Goal: Transaction & Acquisition: Purchase product/service

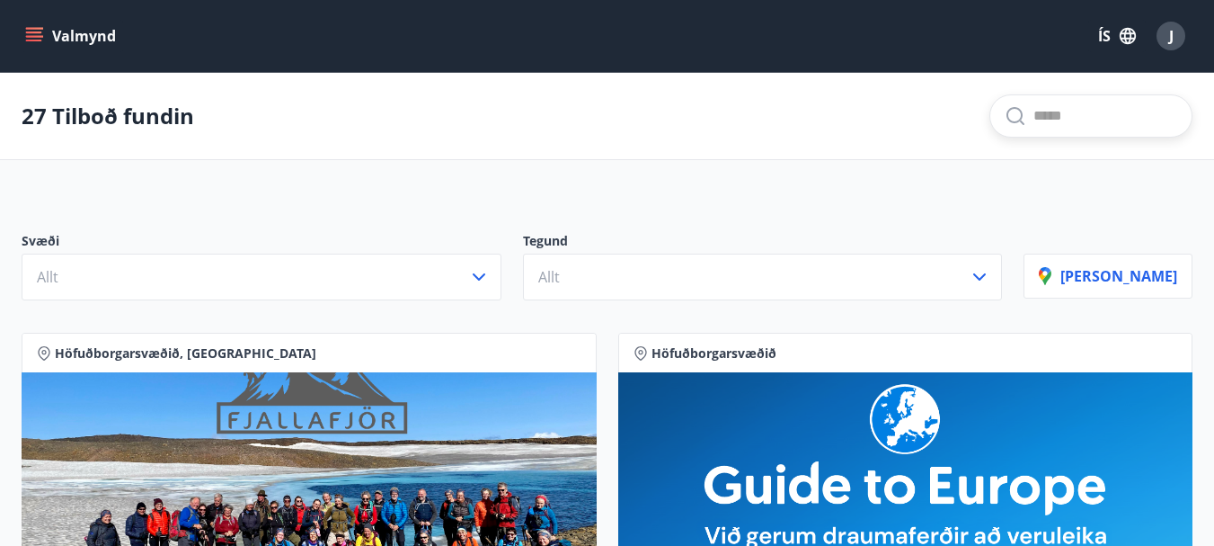
click at [1034, 107] on input "text" at bounding box center [1106, 116] width 144 height 29
click at [990, 177] on span "Konvin Hotel By Keflavik Airport" at bounding box center [1044, 184] width 268 height 43
type input "**********"
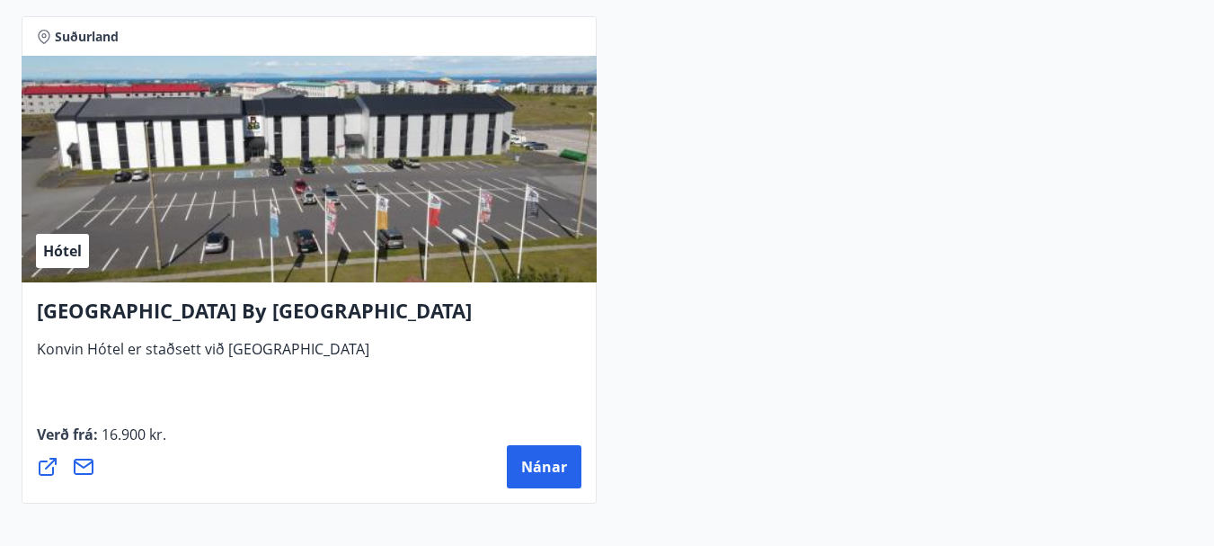
scroll to position [449, 0]
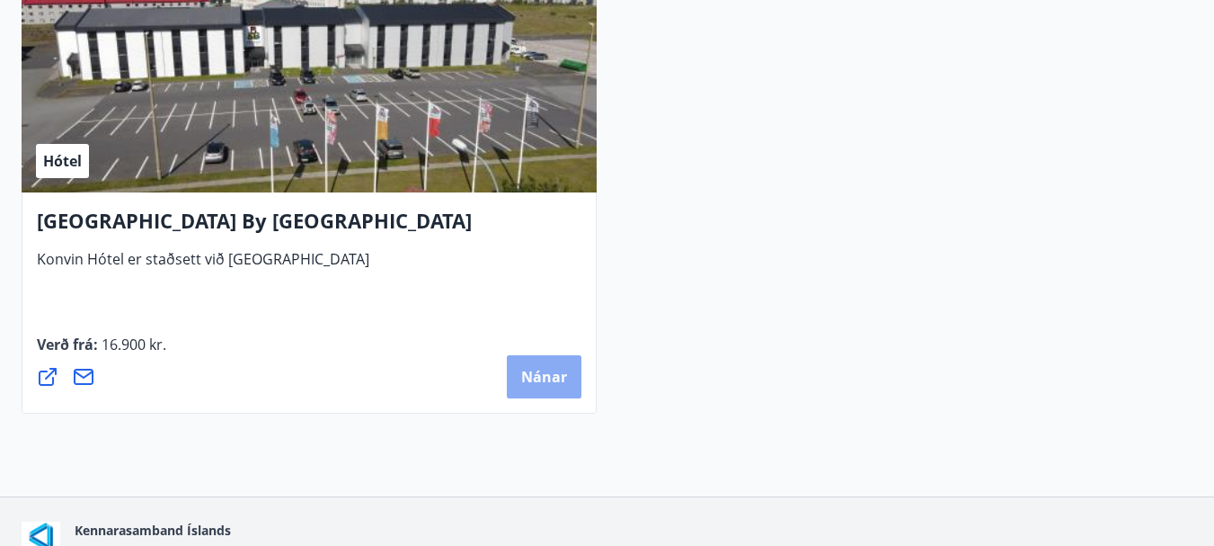
click at [554, 382] on span "Nánar" at bounding box center [544, 377] width 46 height 20
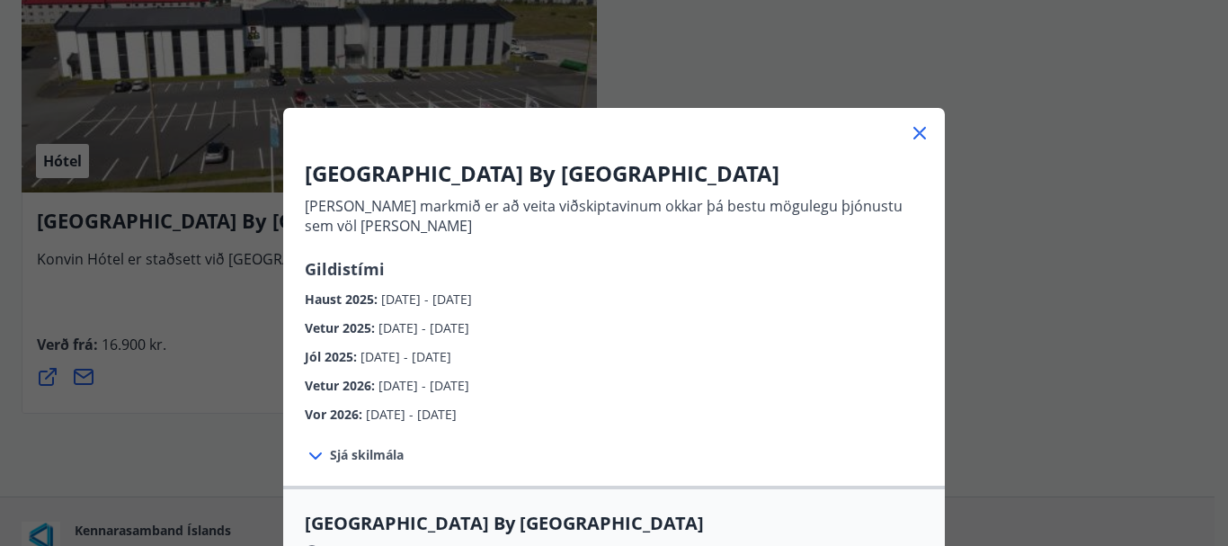
click at [915, 130] on icon at bounding box center [919, 133] width 13 height 13
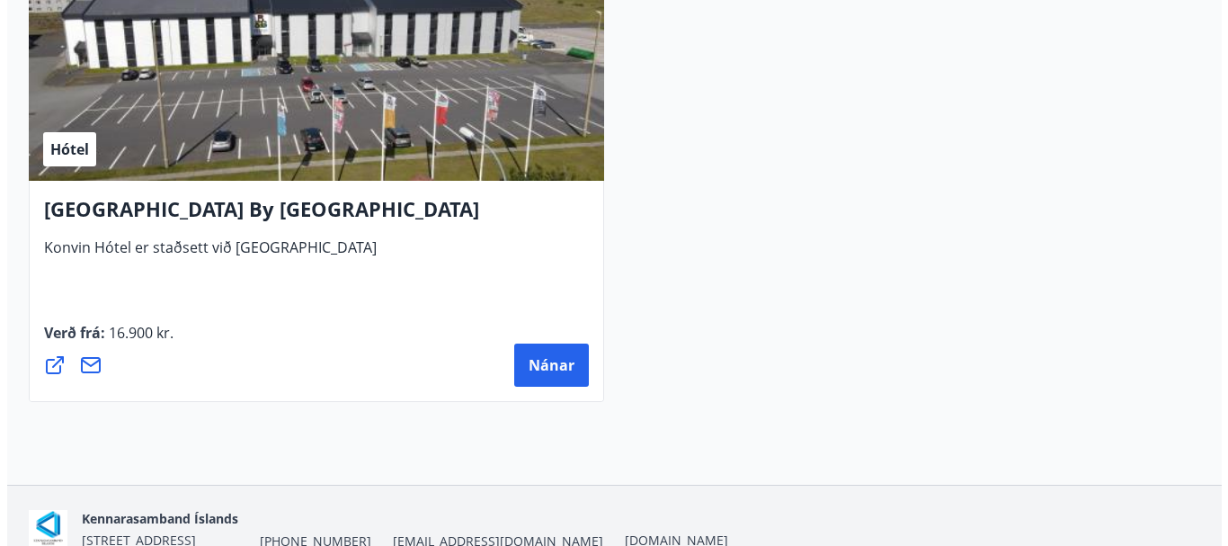
scroll to position [551, 0]
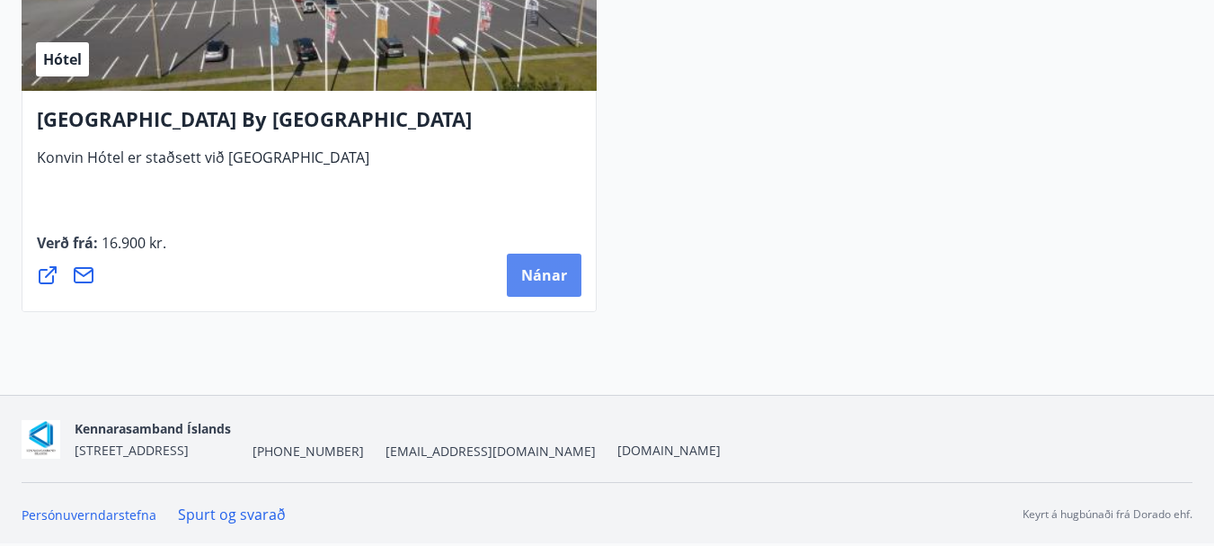
click at [549, 280] on span "Nánar" at bounding box center [544, 275] width 46 height 20
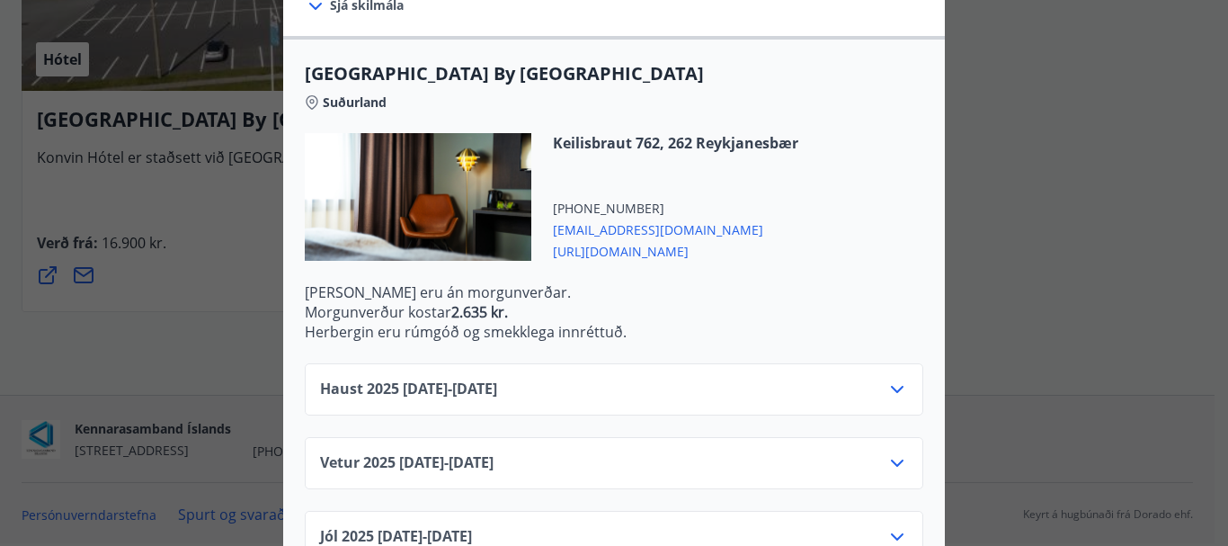
scroll to position [649, 0]
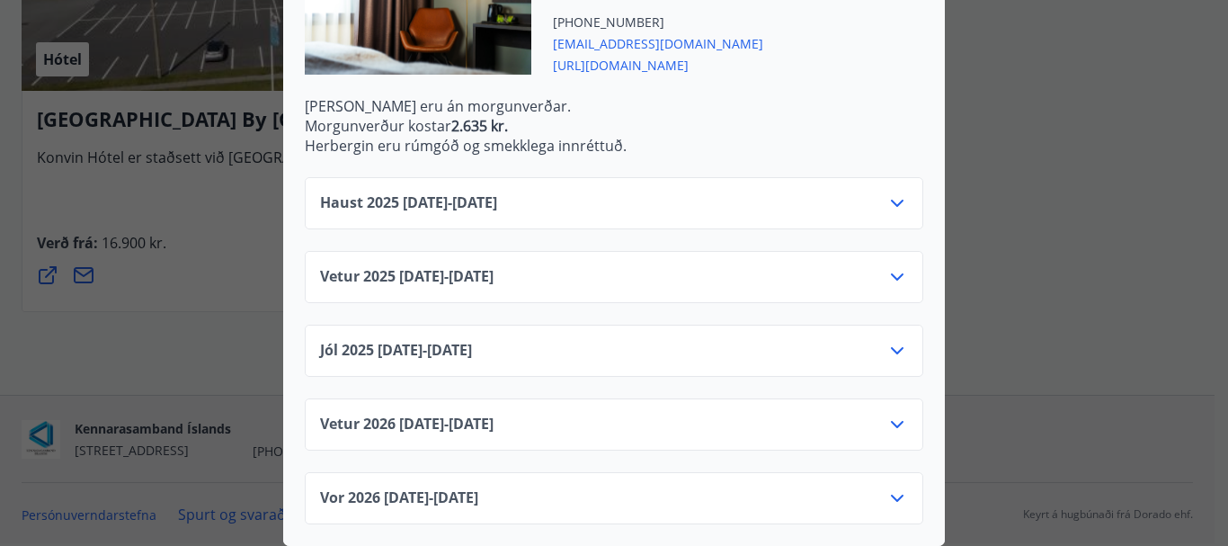
click at [892, 192] on icon at bounding box center [897, 203] width 22 height 22
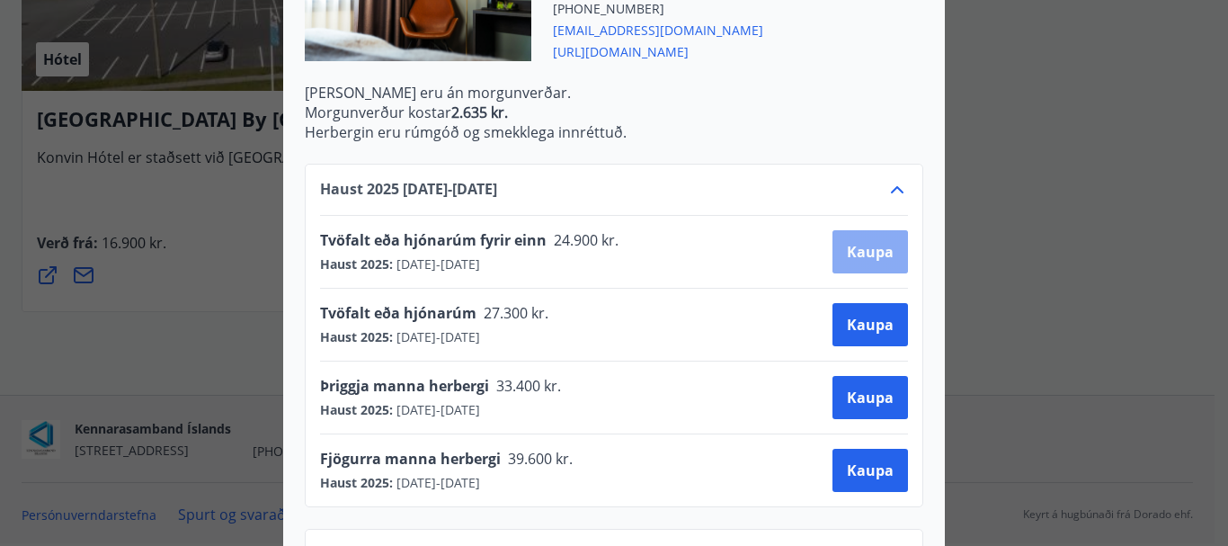
click at [873, 258] on span "Kaupa" at bounding box center [870, 252] width 47 height 20
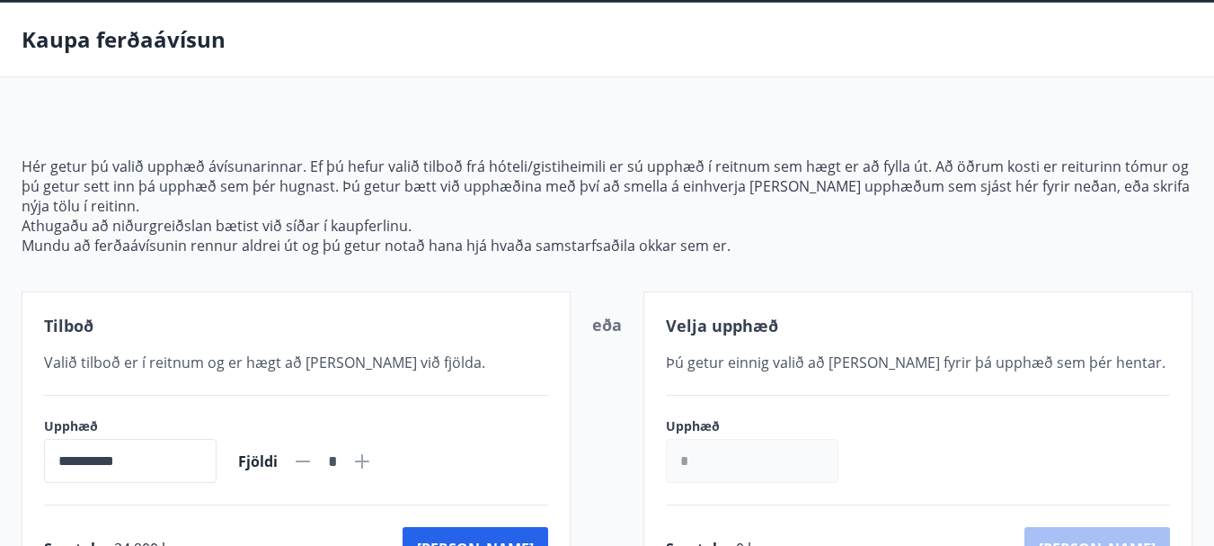
scroll to position [250, 0]
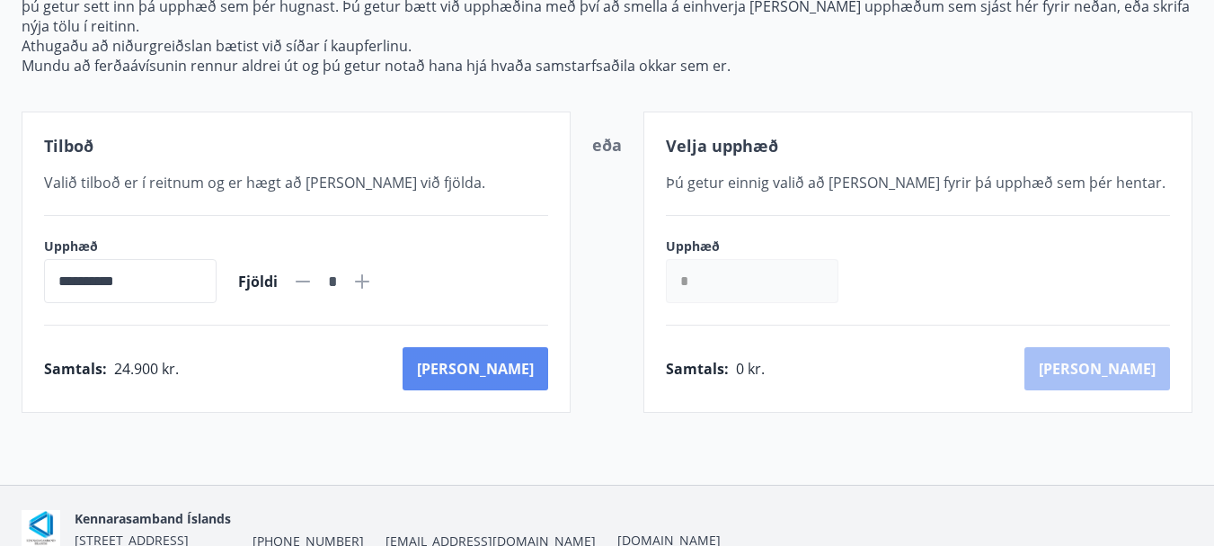
click at [515, 369] on button "Kaup" at bounding box center [476, 368] width 146 height 43
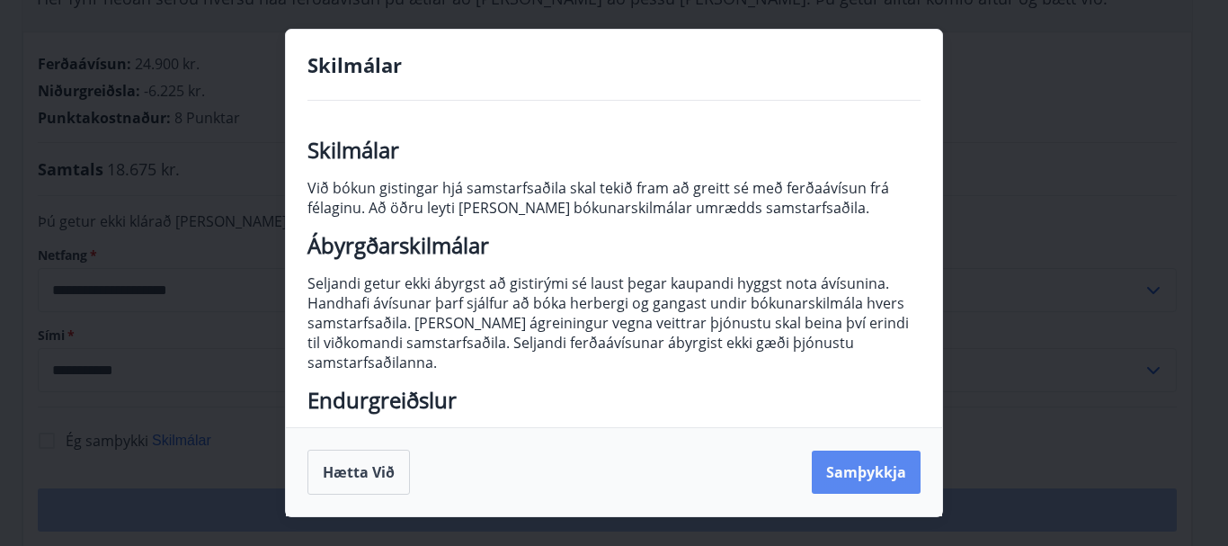
click at [895, 482] on button "Samþykkja" at bounding box center [866, 471] width 109 height 43
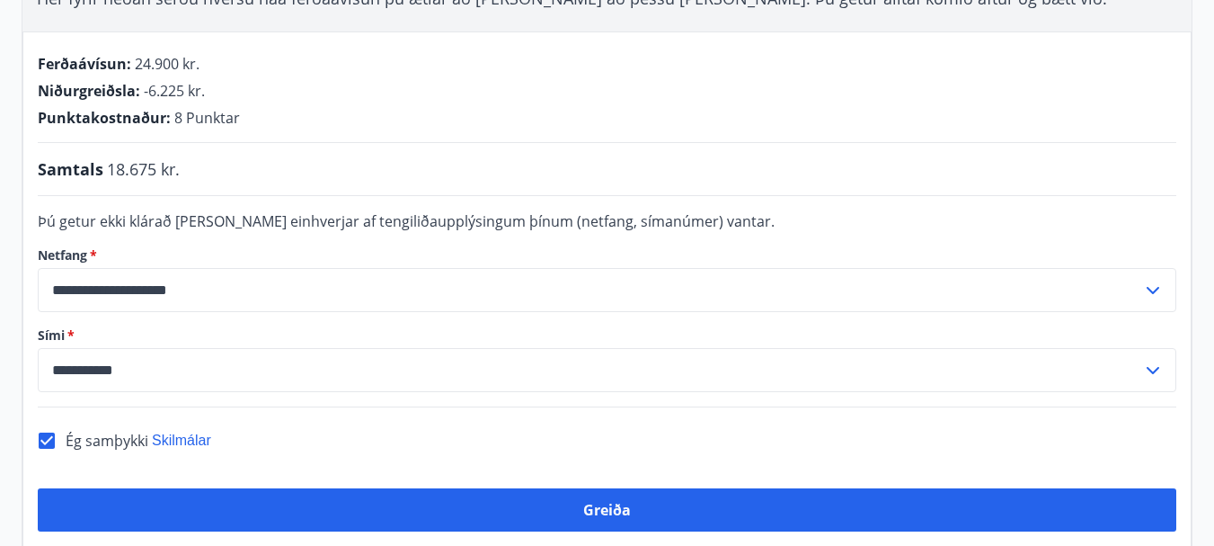
scroll to position [519, 0]
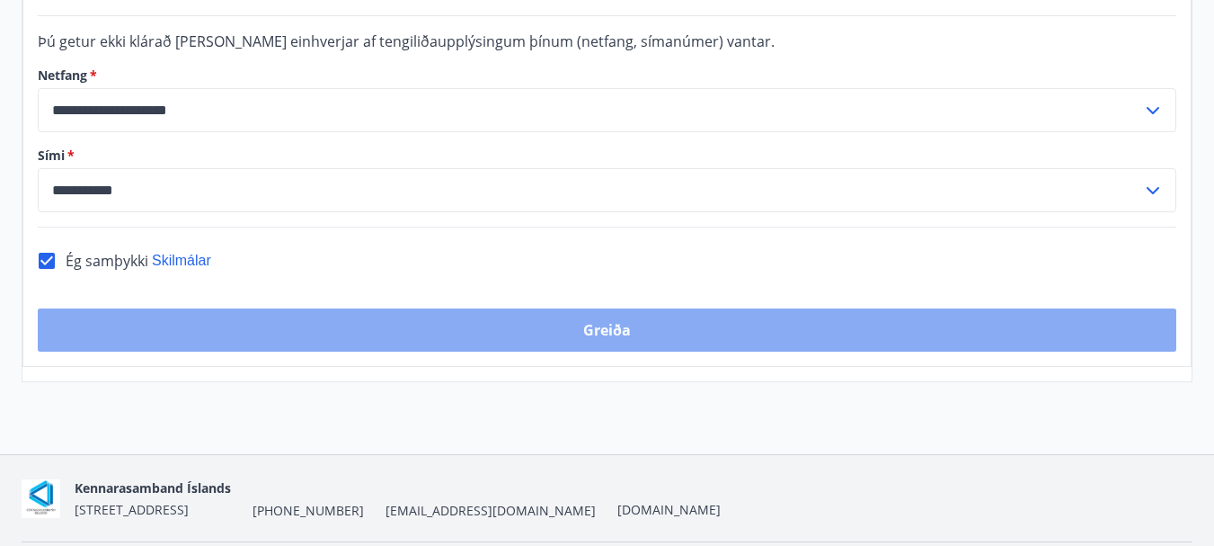
click at [608, 350] on button "Greiða" at bounding box center [607, 329] width 1139 height 43
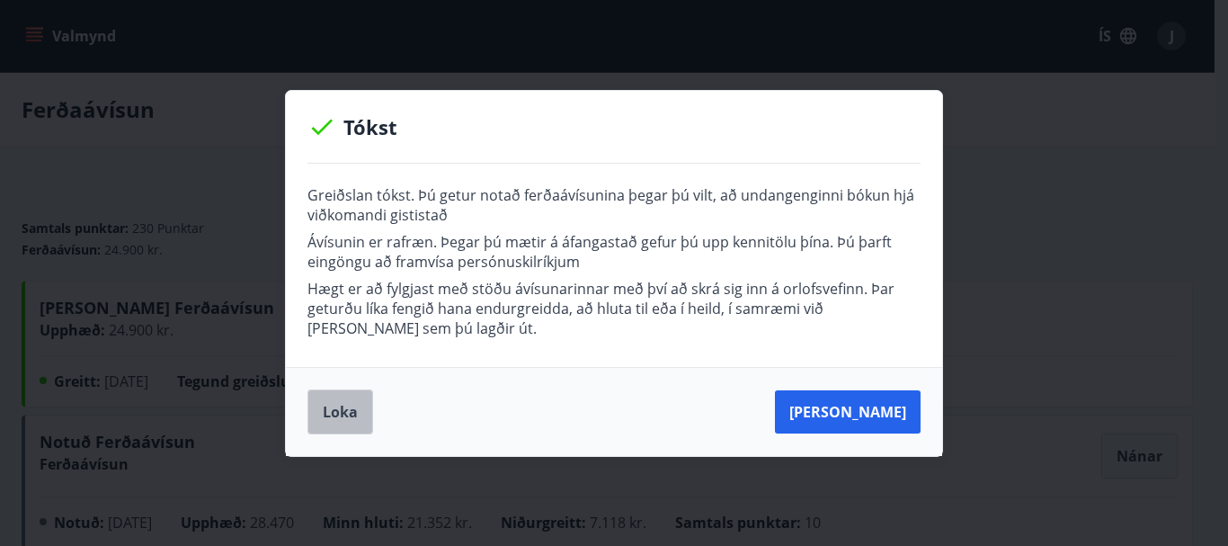
click at [352, 413] on button "Loka" at bounding box center [340, 411] width 66 height 45
